Goal: Transaction & Acquisition: Download file/media

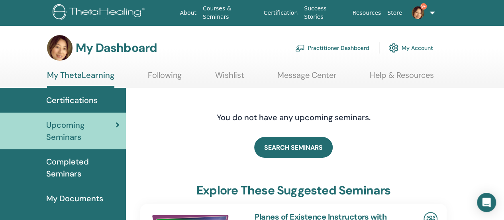
click at [61, 170] on span "Completed Seminars" at bounding box center [82, 167] width 73 height 24
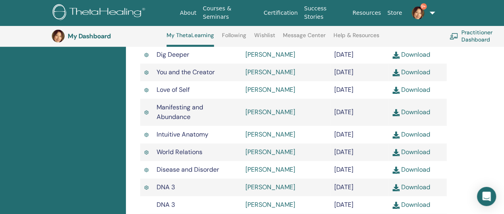
scroll to position [61, 0]
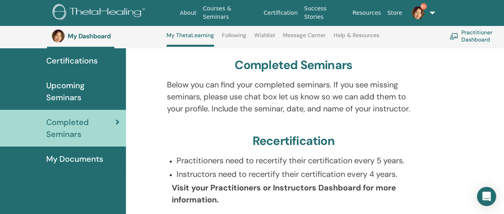
click at [94, 62] on span "Certifications" at bounding box center [71, 61] width 51 height 12
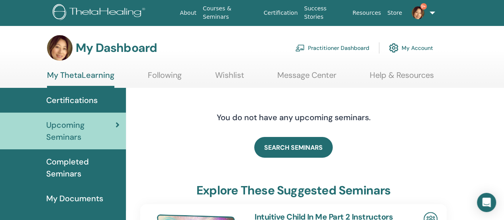
click at [59, 163] on span "Completed Seminars" at bounding box center [82, 167] width 73 height 24
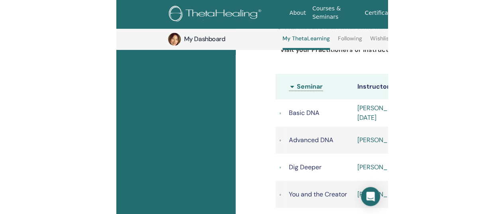
scroll to position [220, 0]
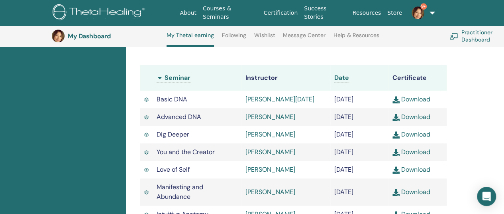
click at [426, 173] on link "Download" at bounding box center [411, 169] width 38 height 8
click at [433, 61] on div "Completed Seminars Below you can find your completed seminars. If you see missi…" at bounding box center [294, 167] width 326 height 557
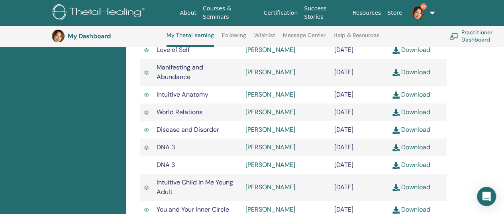
scroll to position [379, 0]
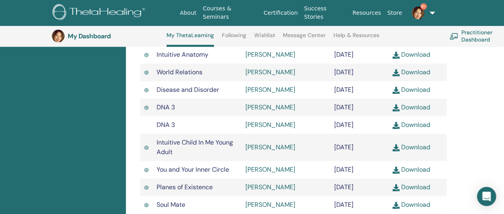
click at [420, 129] on link "Download" at bounding box center [411, 124] width 38 height 8
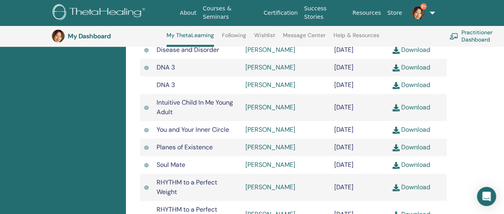
click at [416, 111] on link "Download" at bounding box center [411, 107] width 38 height 8
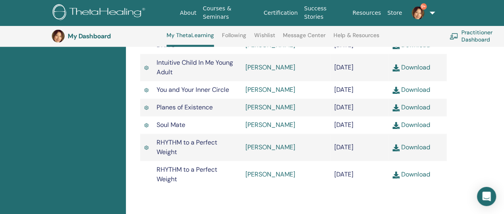
click at [409, 111] on link "Download" at bounding box center [411, 107] width 38 height 8
click at [405, 129] on link "Download" at bounding box center [411, 124] width 38 height 8
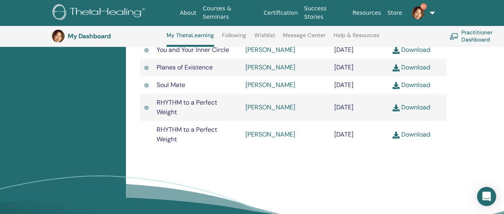
click at [418, 111] on link "Download" at bounding box center [411, 107] width 38 height 8
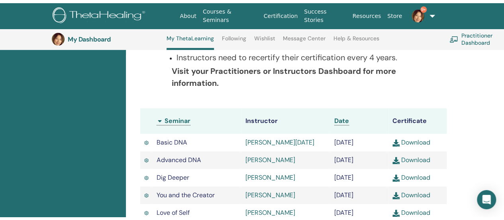
scroll to position [0, 0]
